Goal: Task Accomplishment & Management: Manage account settings

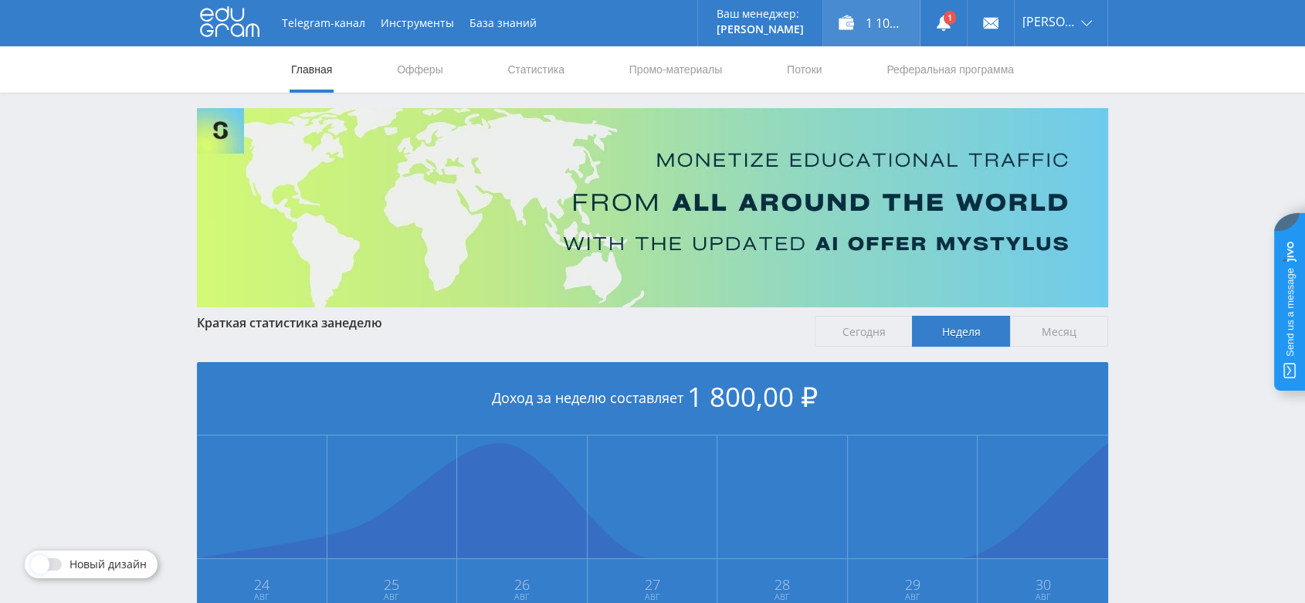
click at [893, 36] on div "1 100,00 ₽" at bounding box center [871, 23] width 97 height 46
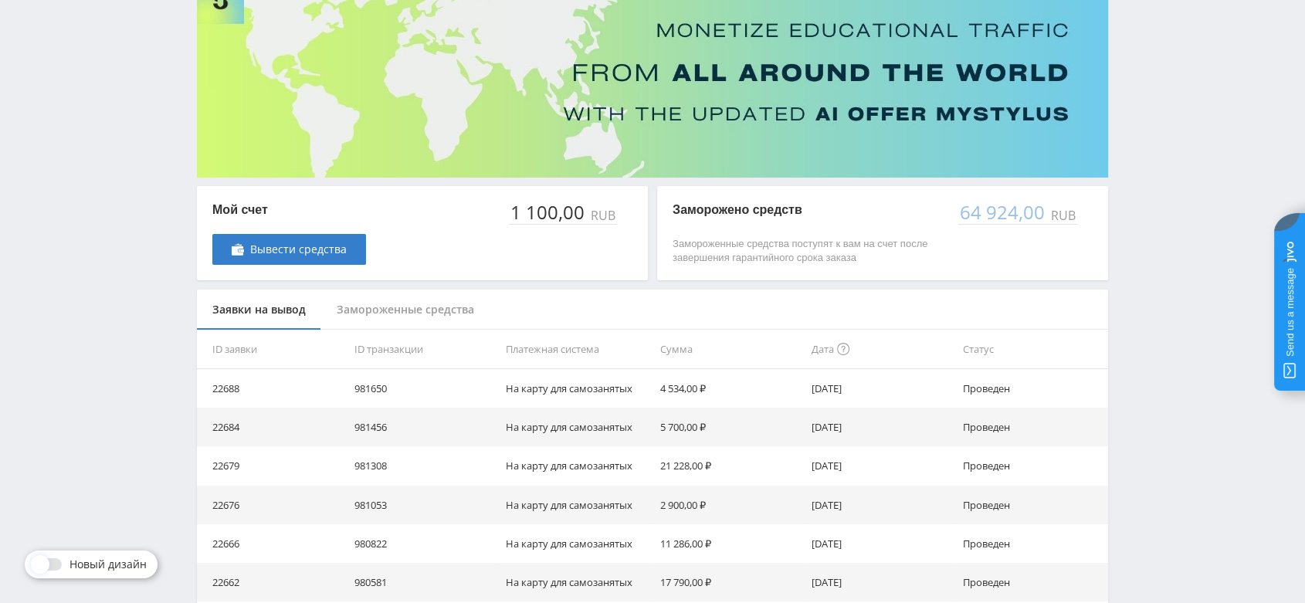
scroll to position [171, 0]
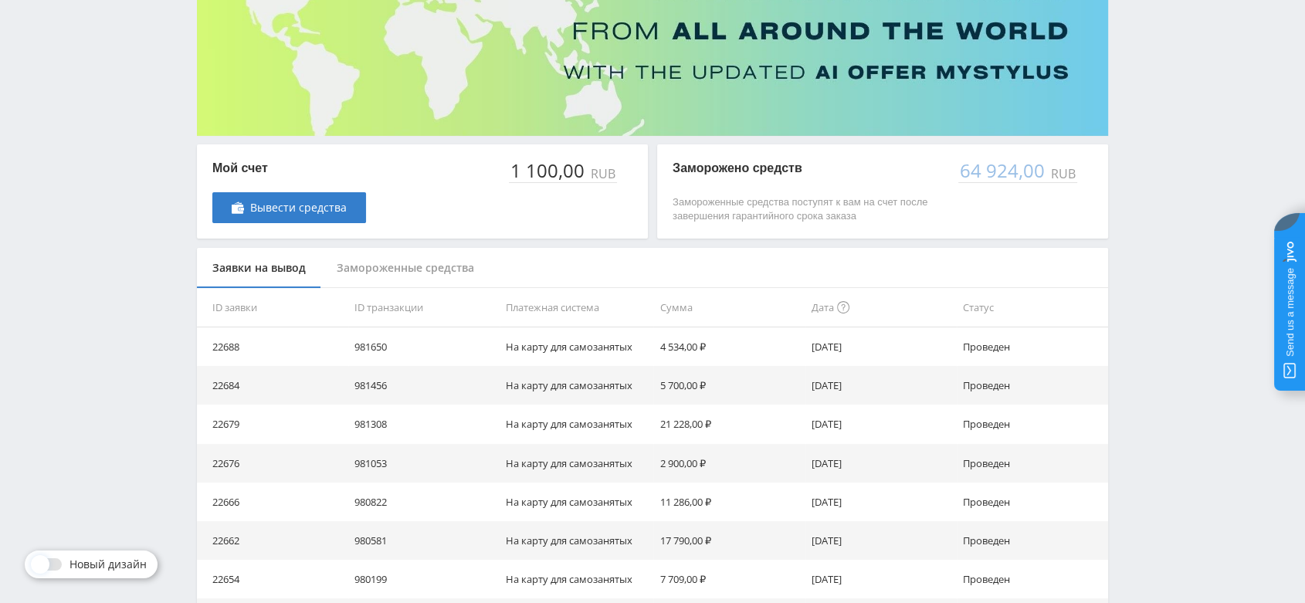
click at [423, 276] on div "Замороженные средства" at bounding box center [405, 268] width 168 height 41
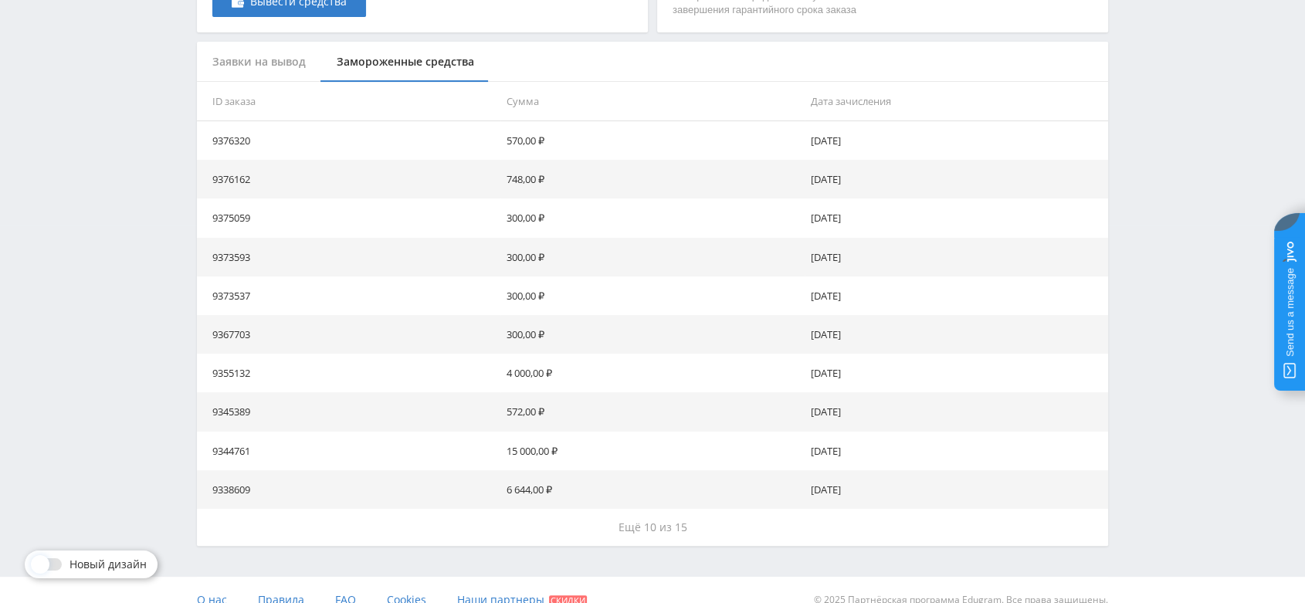
scroll to position [397, 0]
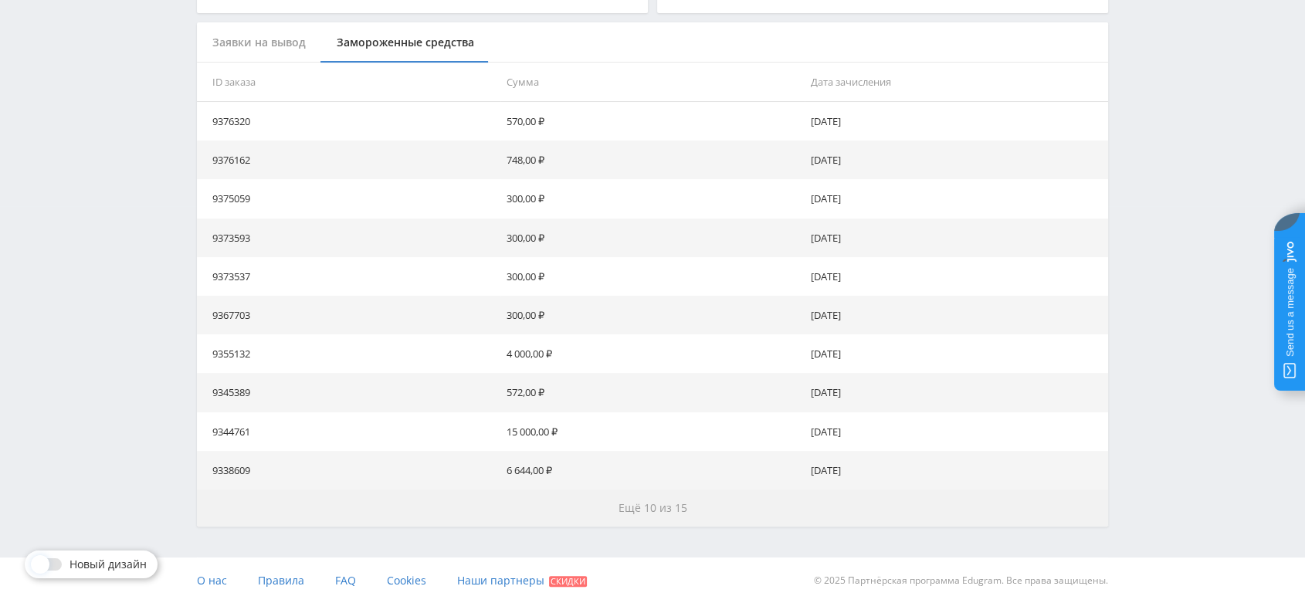
click at [657, 507] on span "Ещё 10 из 15" at bounding box center [653, 507] width 69 height 15
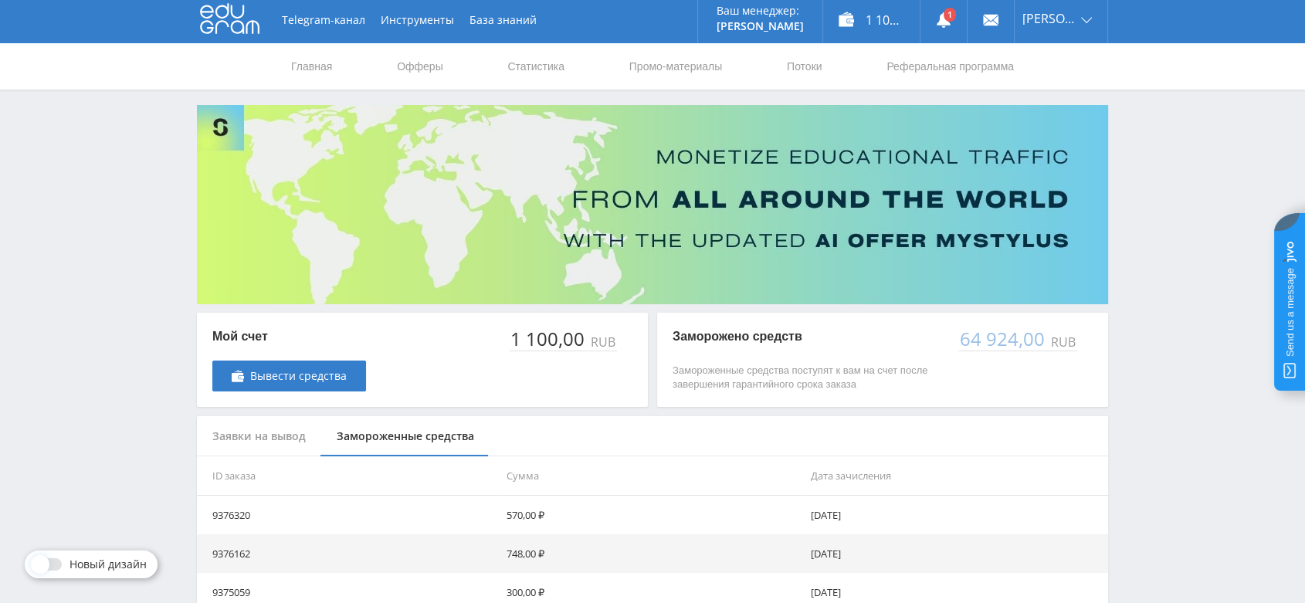
scroll to position [0, 0]
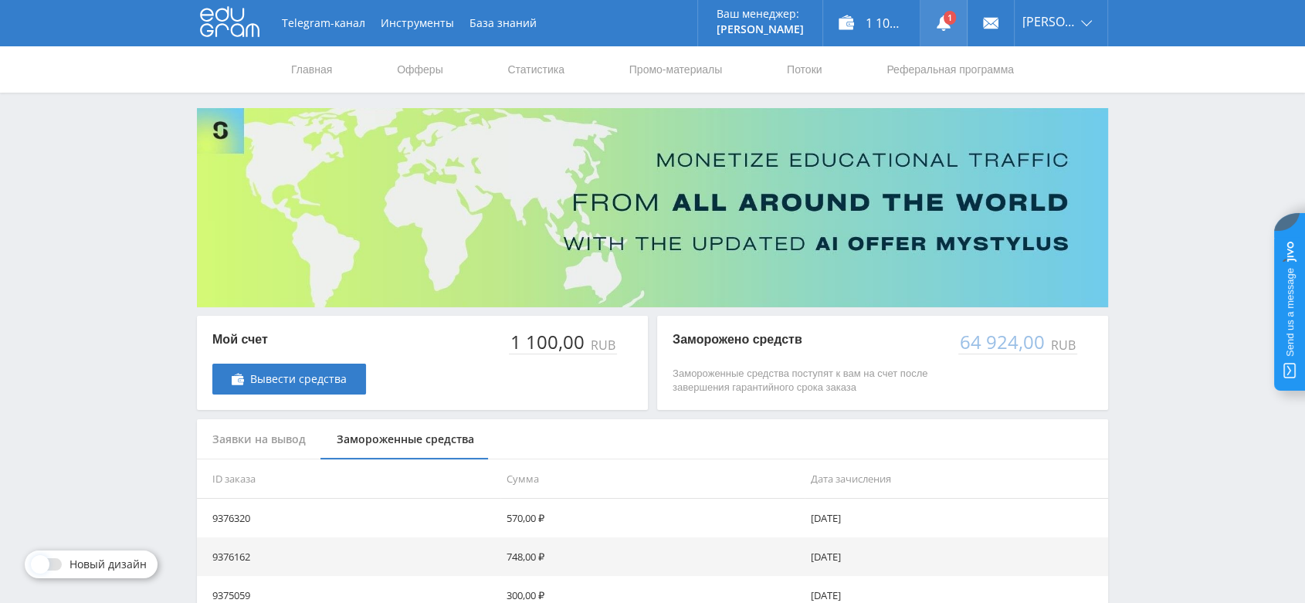
click at [951, 26] on use at bounding box center [944, 22] width 14 height 15
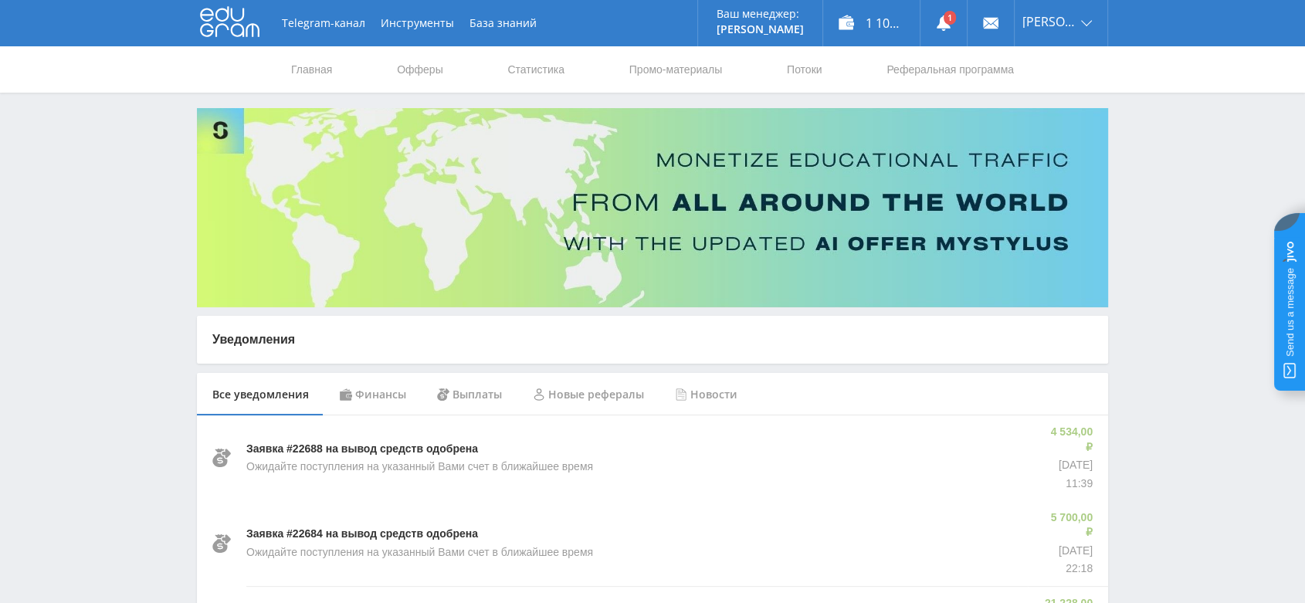
click at [220, 32] on icon at bounding box center [229, 21] width 59 height 31
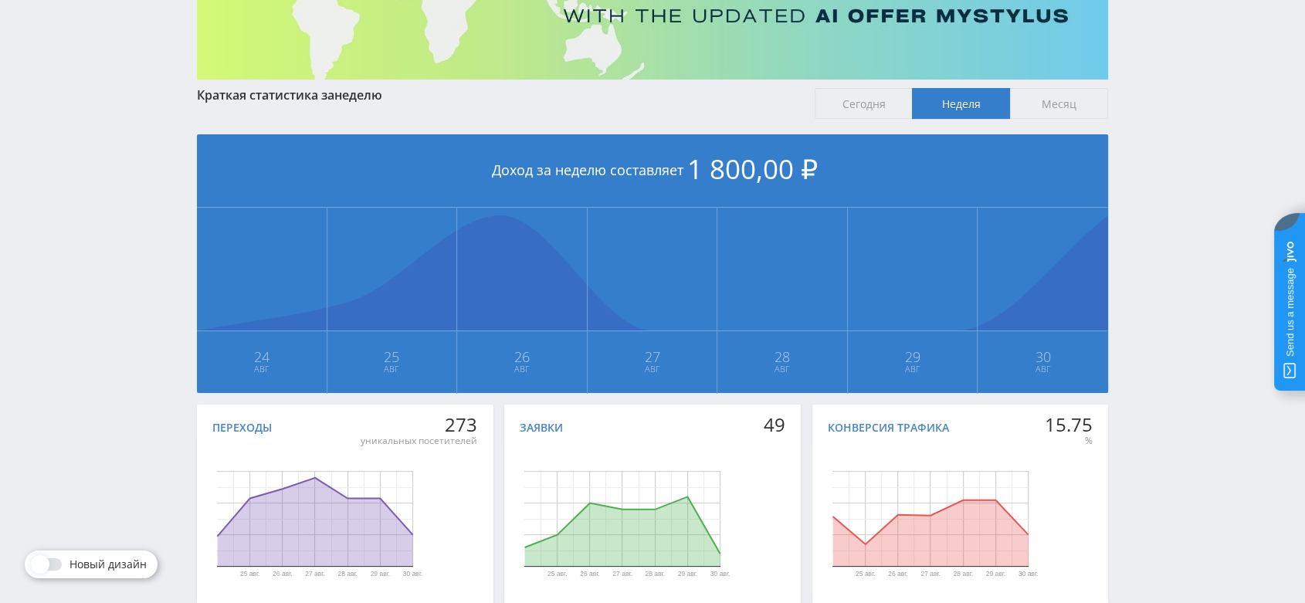
click at [1077, 97] on span "Месяц" at bounding box center [1059, 103] width 98 height 31
click at [0, 0] on input "Месяц" at bounding box center [0, 0] width 0 height 0
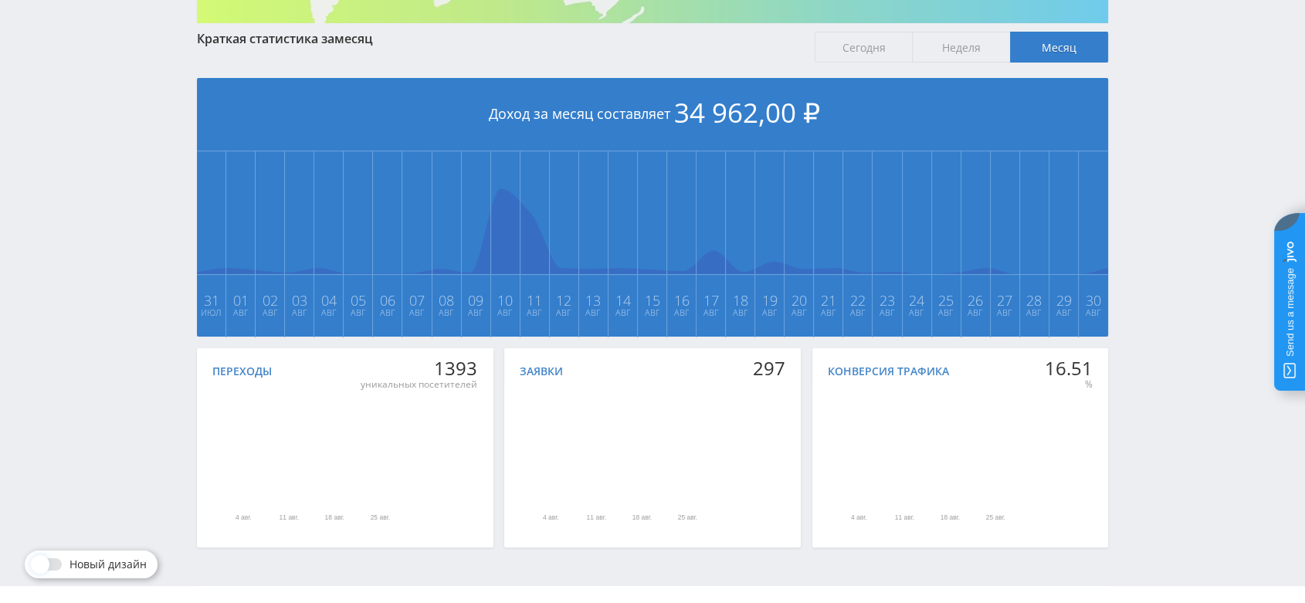
scroll to position [314, 0]
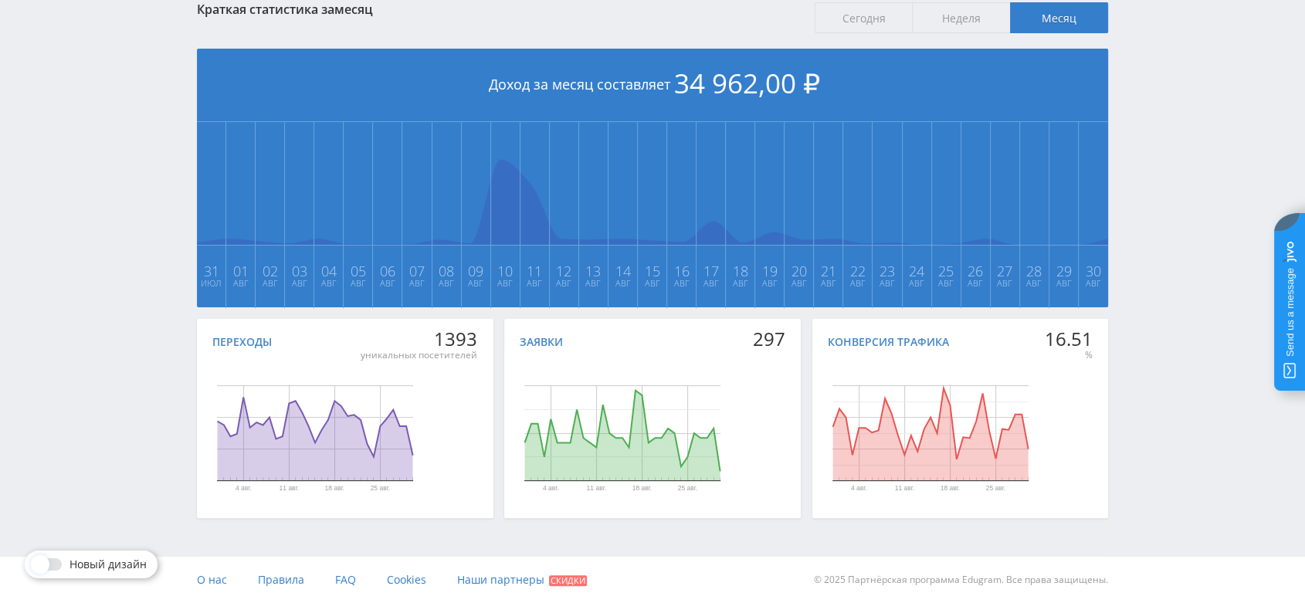
click at [553, 342] on div "Заявки" at bounding box center [541, 342] width 43 height 12
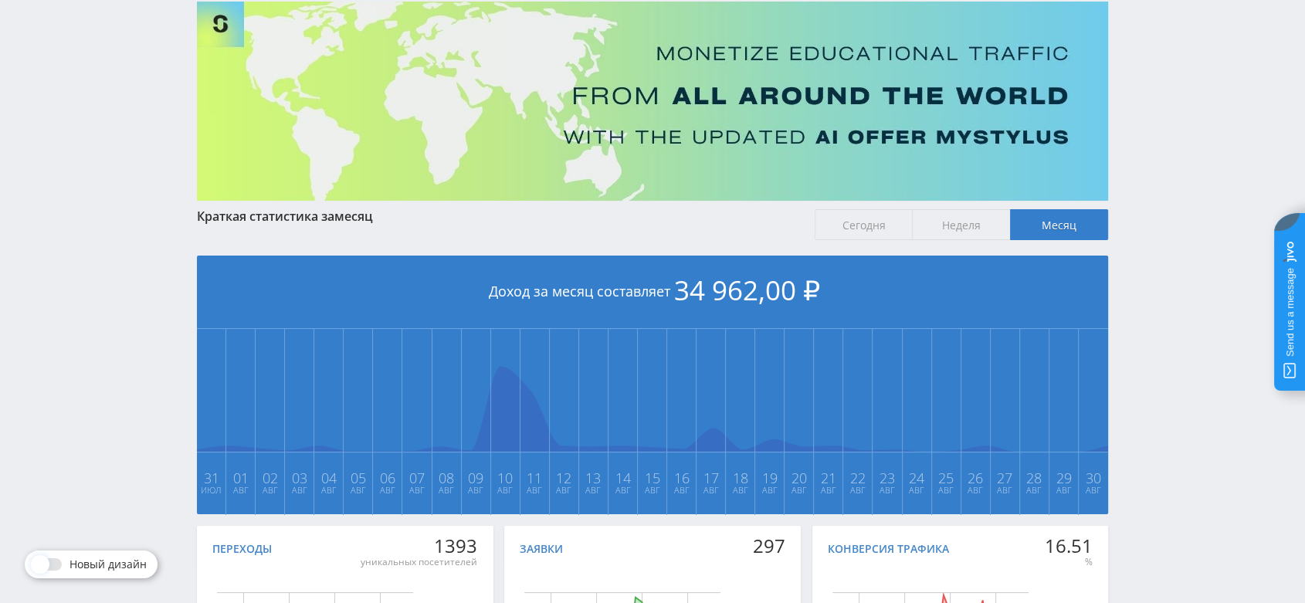
scroll to position [0, 0]
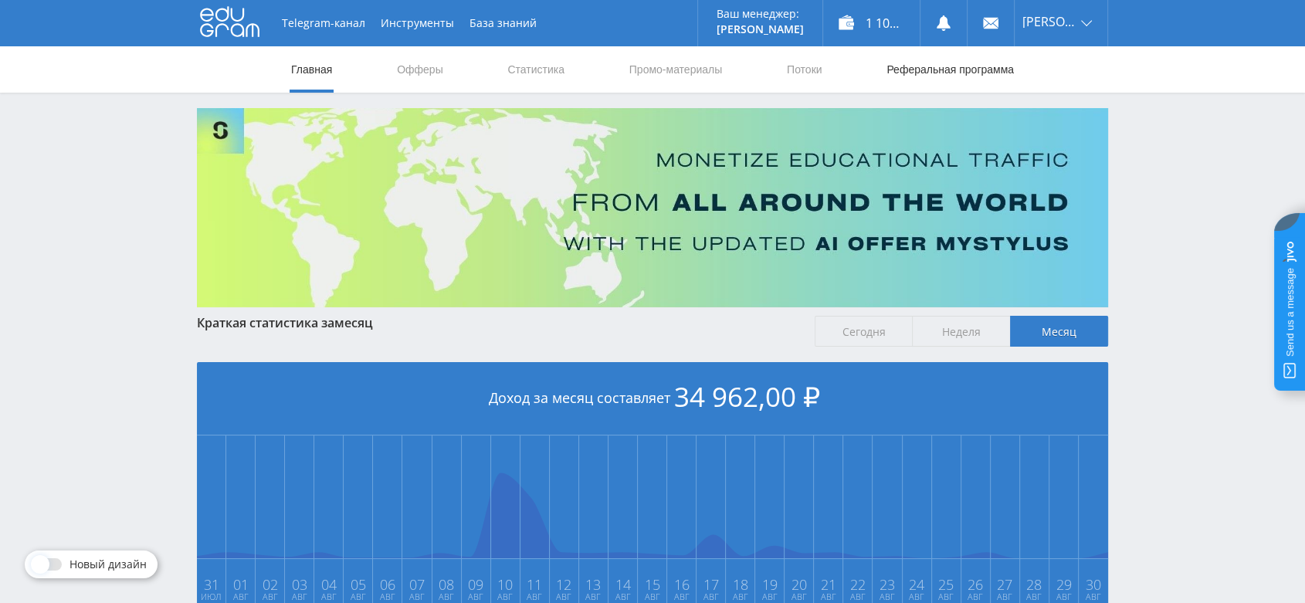
click at [939, 66] on link "Реферальная программа" at bounding box center [950, 69] width 131 height 46
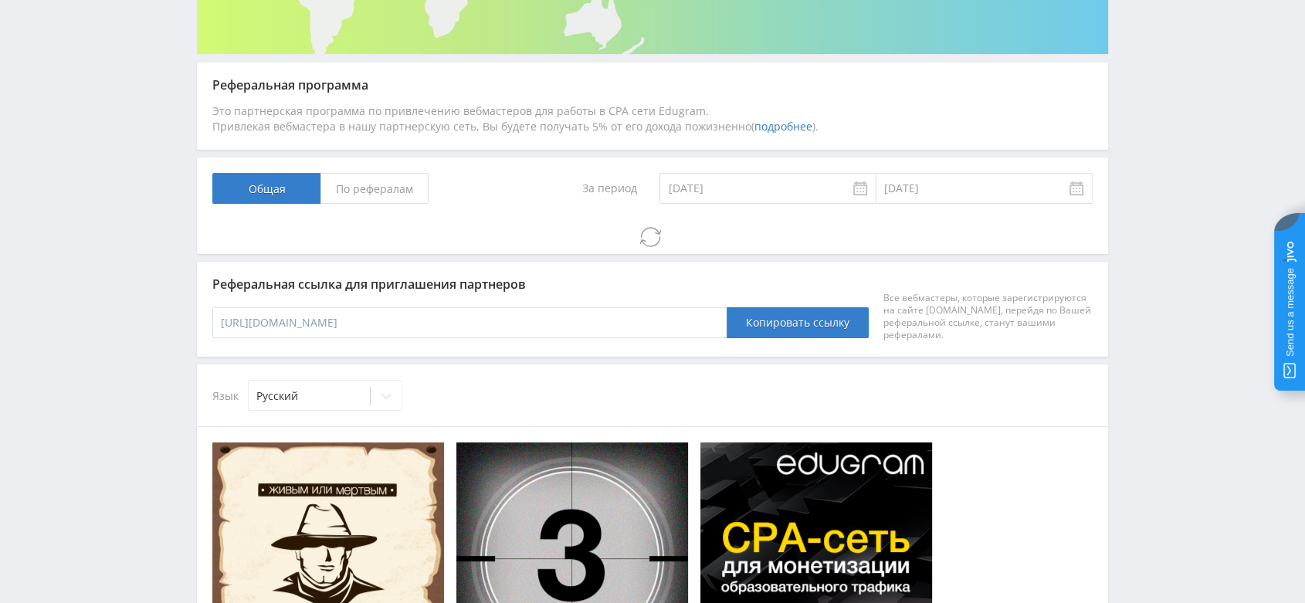
scroll to position [21, 0]
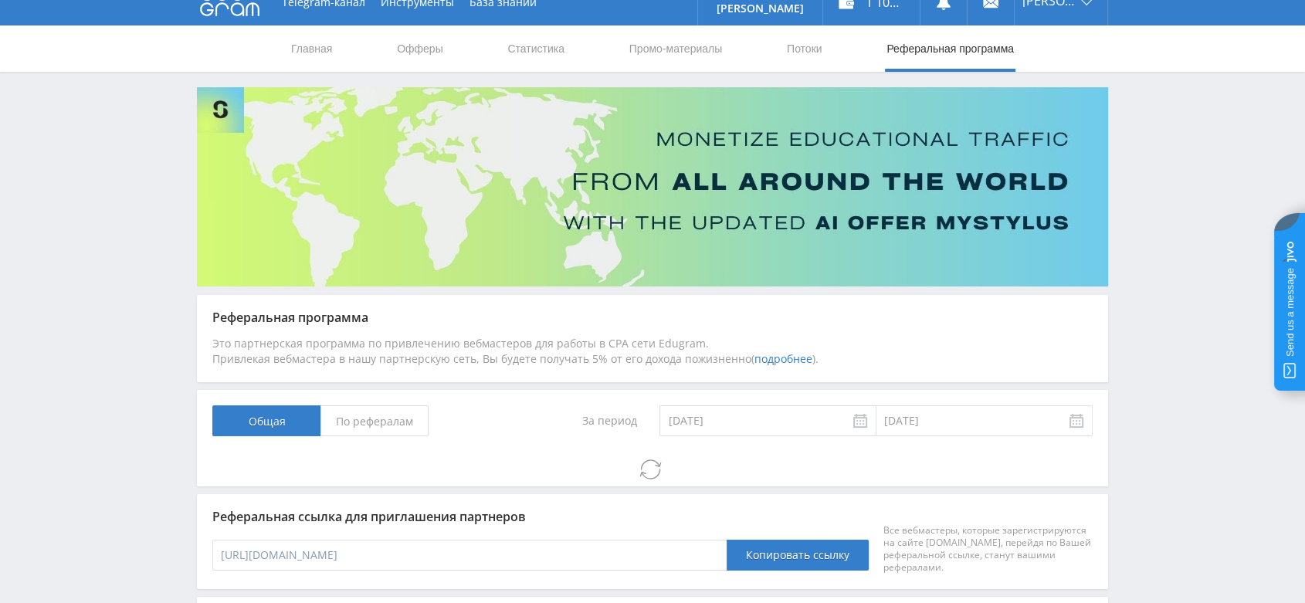
click at [389, 419] on span "По рефералам" at bounding box center [374, 420] width 108 height 31
click at [0, 0] on input "По рефералам" at bounding box center [0, 0] width 0 height 0
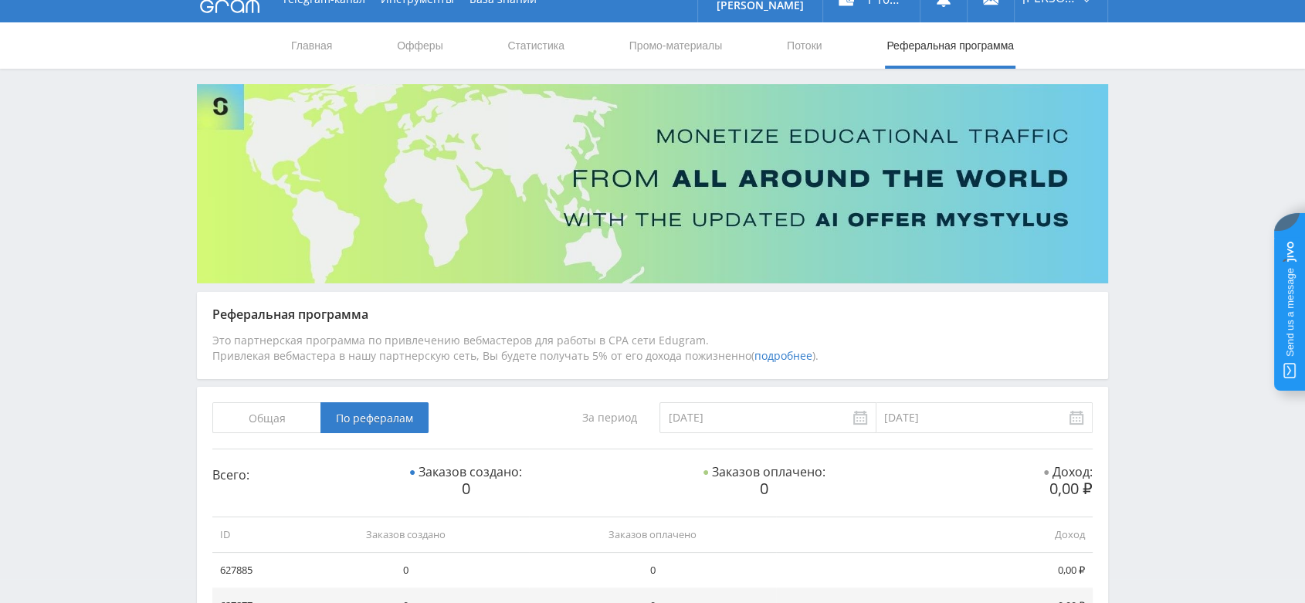
scroll to position [0, 0]
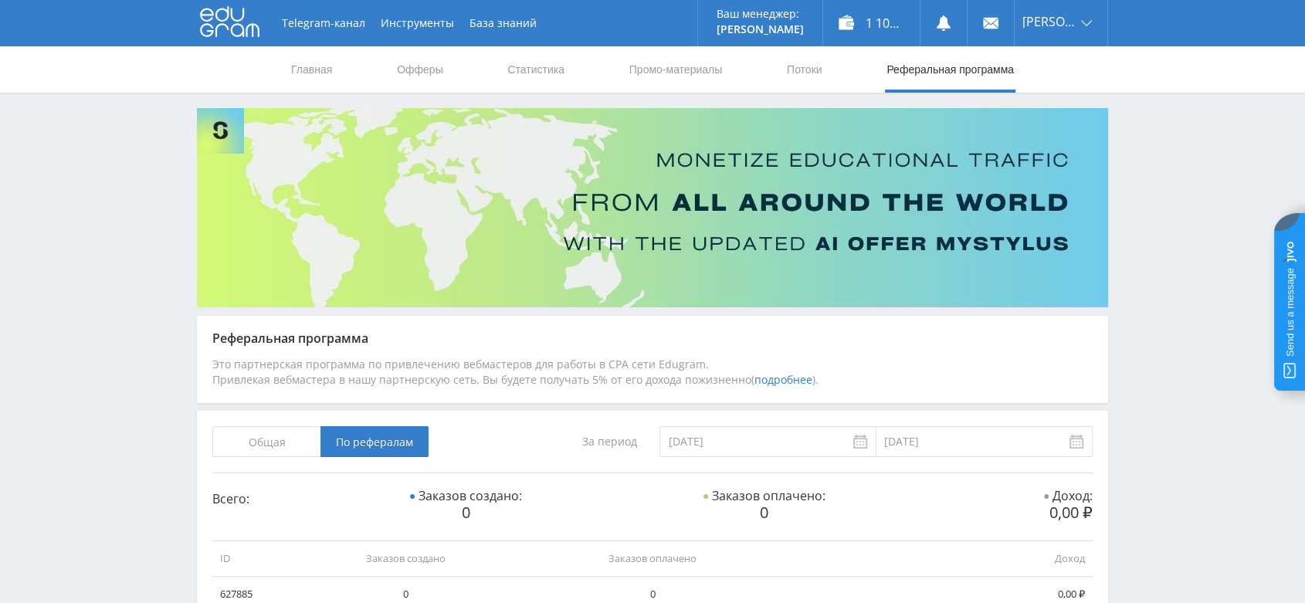
click at [227, 29] on use at bounding box center [229, 22] width 59 height 30
